Goal: Register for event/course

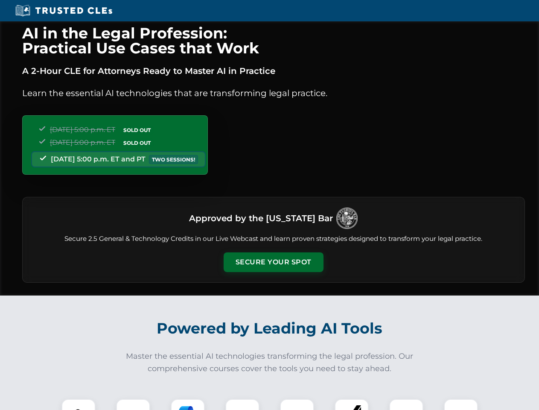
click at [273, 262] on button "Secure Your Spot" at bounding box center [274, 262] width 100 height 20
click at [79, 404] on img at bounding box center [78, 415] width 25 height 25
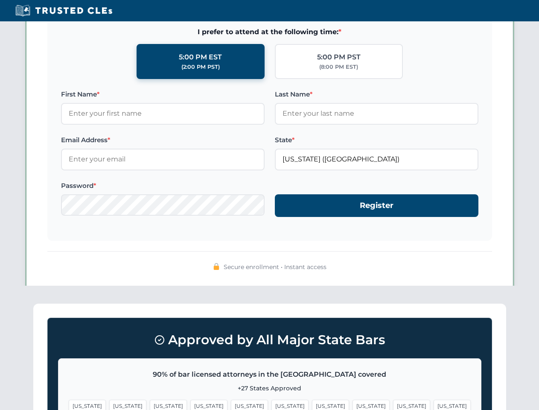
click at [312, 404] on span "[US_STATE]" at bounding box center [330, 405] width 37 height 12
click at [393, 404] on span "[US_STATE]" at bounding box center [411, 405] width 37 height 12
